Goal: Information Seeking & Learning: Find specific fact

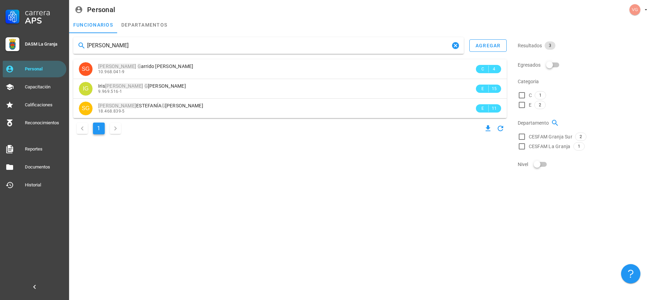
type input "[PERSON_NAME]"
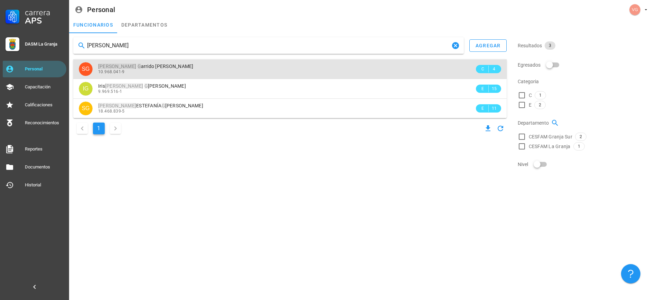
click at [182, 70] on div "10.968.041-9" at bounding box center [286, 71] width 376 height 5
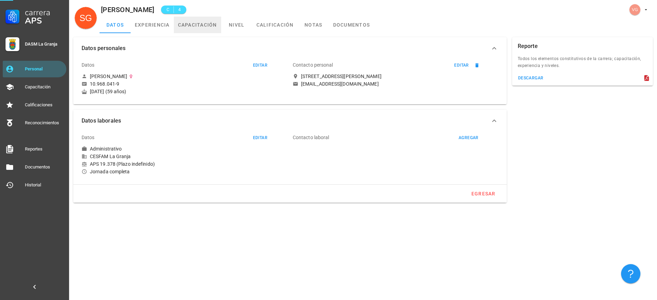
click at [200, 28] on link "capacitación" at bounding box center [197, 25] width 47 height 17
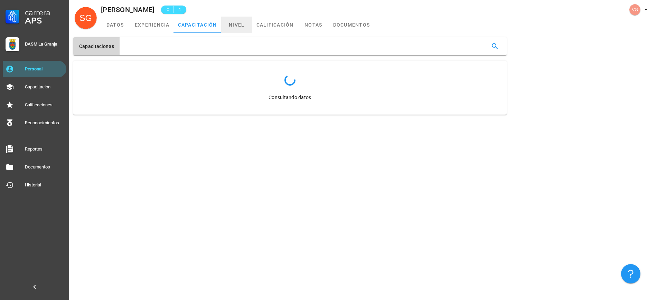
click at [250, 25] on link "nivel" at bounding box center [236, 25] width 31 height 17
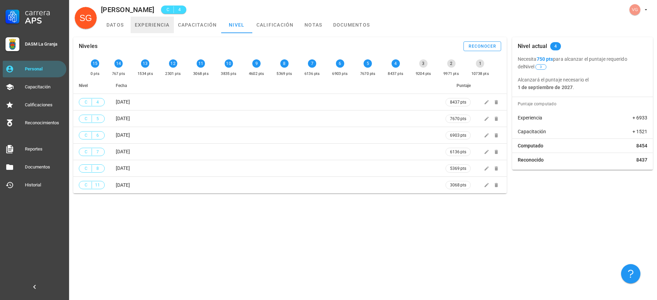
click at [157, 27] on link "experiencia" at bounding box center [152, 25] width 43 height 17
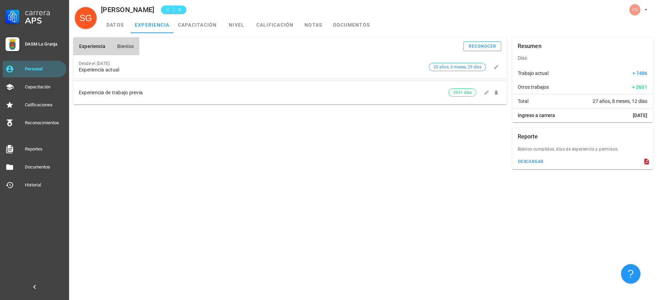
click at [131, 48] on span "Bienios" at bounding box center [124, 47] width 17 height 6
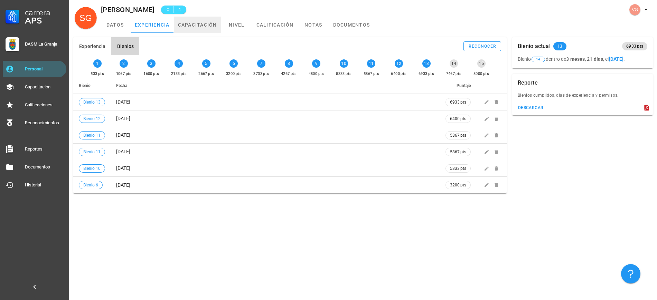
click at [192, 19] on link "capacitación" at bounding box center [197, 25] width 47 height 17
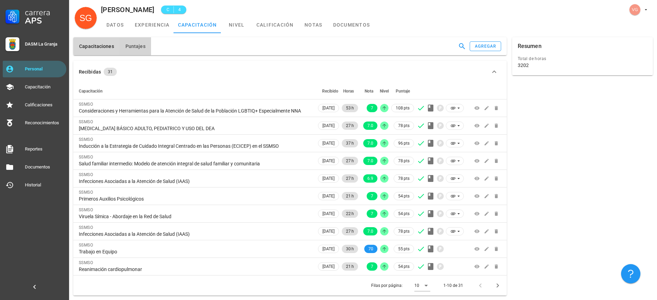
click at [131, 53] on button "Puntajes" at bounding box center [135, 46] width 31 height 18
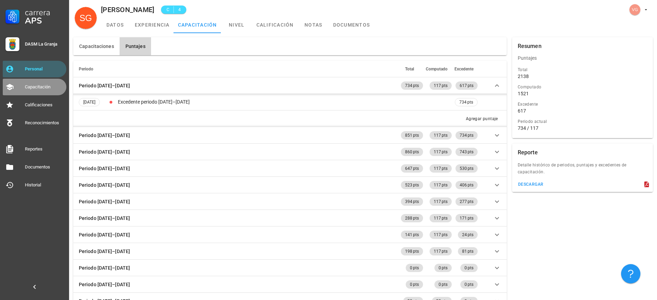
click at [38, 84] on div "Capacitación" at bounding box center [44, 87] width 39 height 11
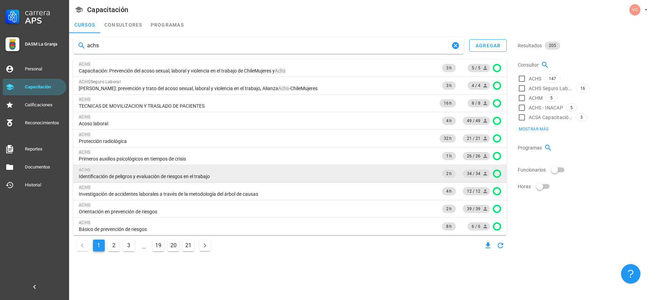
type input "achs"
click at [405, 172] on div "ACHS" at bounding box center [256, 170] width 354 height 7
